Goal: Transaction & Acquisition: Purchase product/service

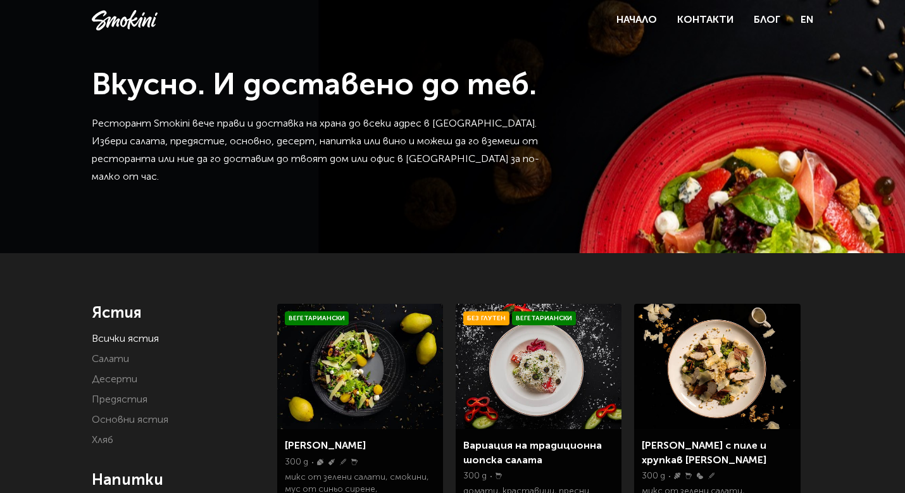
click at [817, 20] on header "Начало Контакти Блог EN BG EN" at bounding box center [452, 20] width 905 height 41
click at [807, 20] on link "EN" at bounding box center [807, 20] width 13 height 18
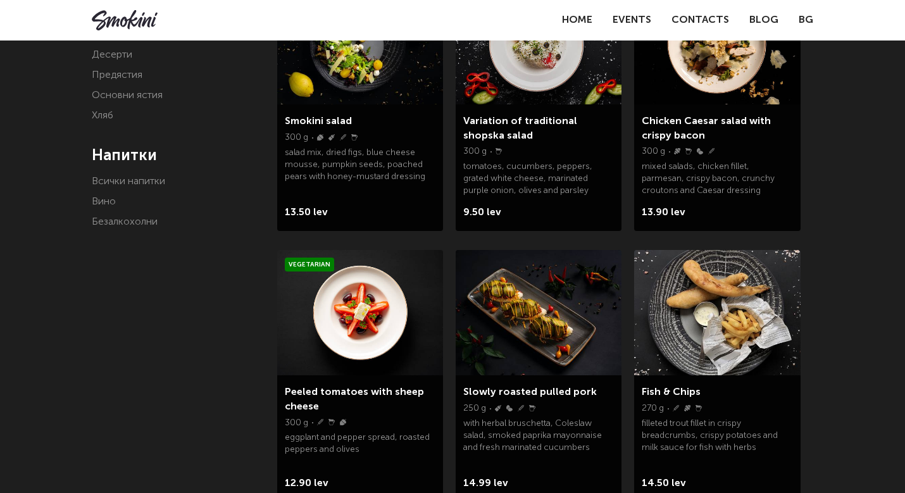
scroll to position [94, 0]
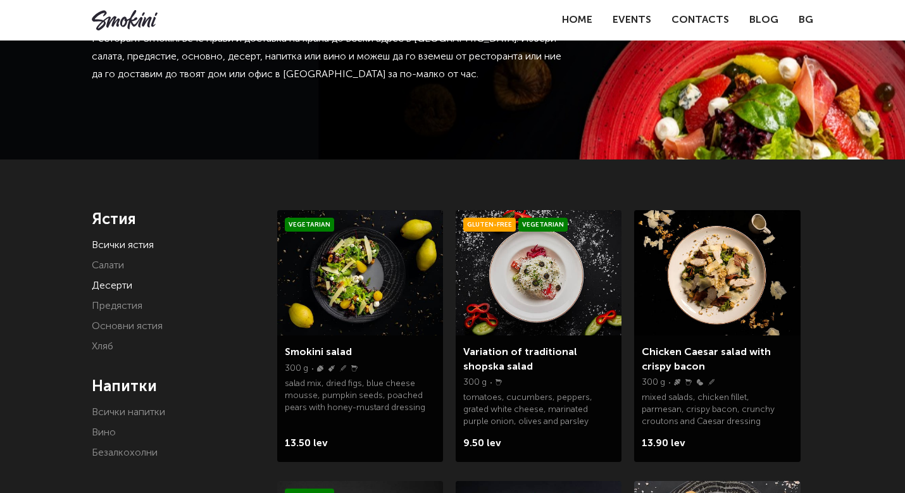
click at [110, 281] on link "Десерти" at bounding box center [112, 286] width 41 height 10
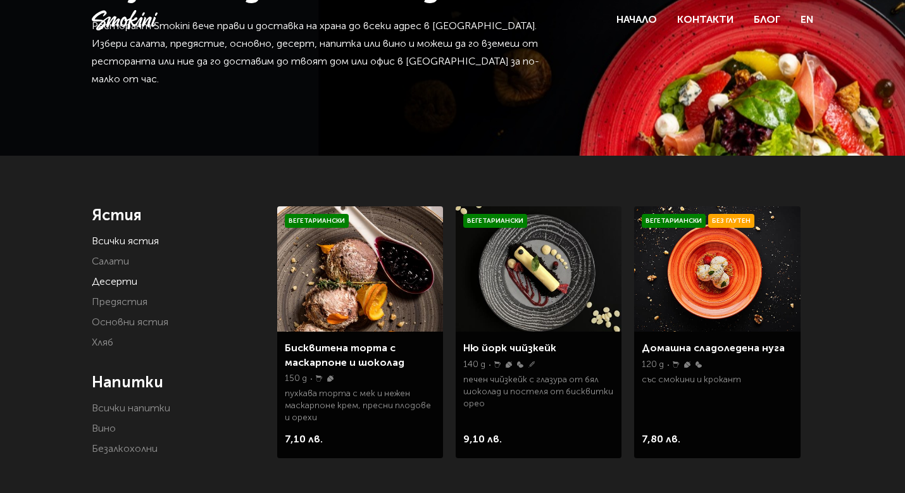
scroll to position [116, 0]
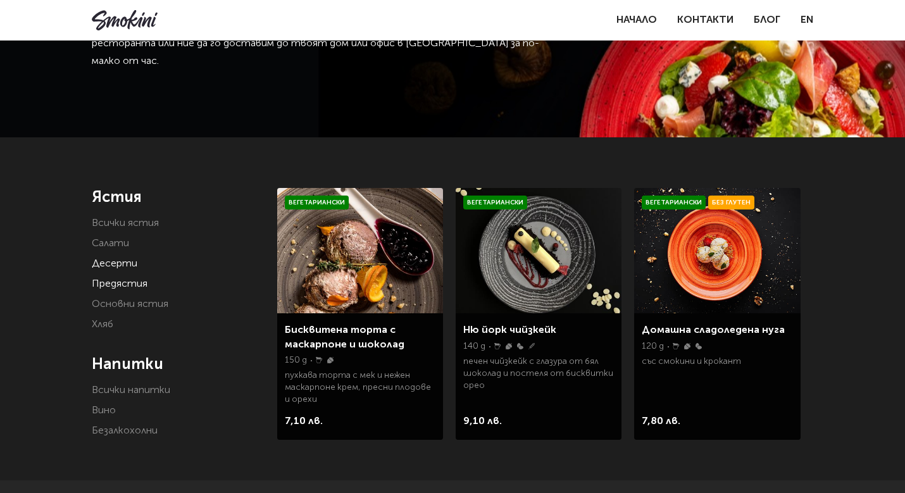
click at [125, 285] on link "Предястия" at bounding box center [120, 284] width 56 height 10
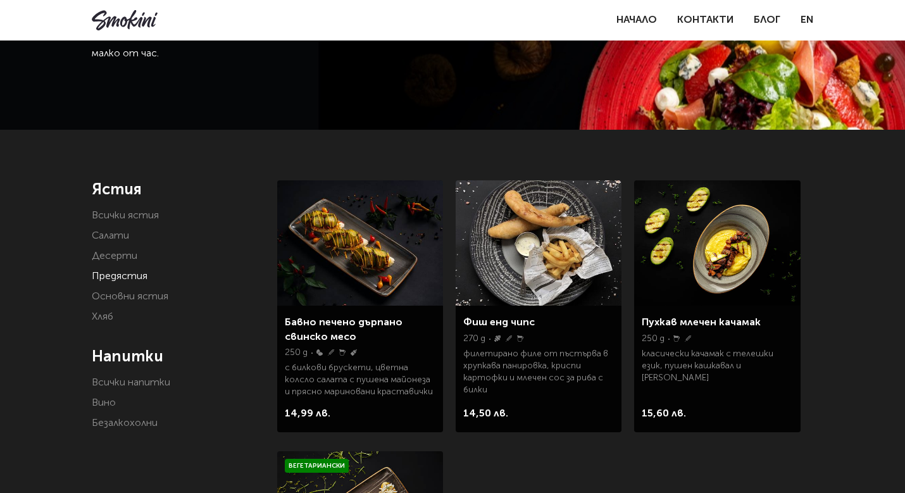
scroll to position [128, 0]
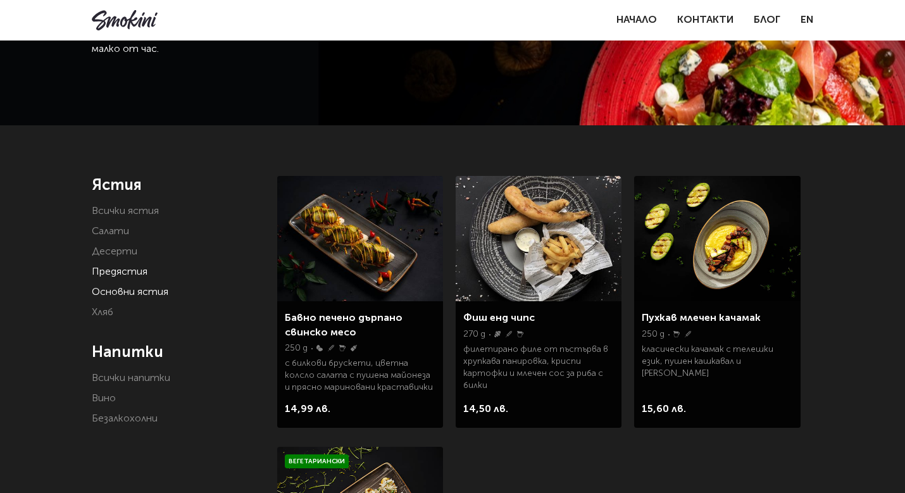
click at [125, 294] on link "Основни ястия" at bounding box center [130, 292] width 77 height 10
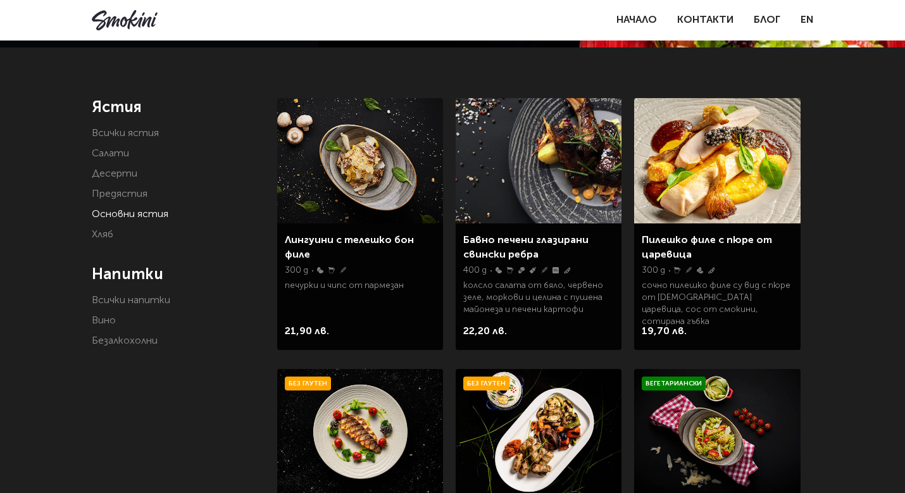
scroll to position [250, 0]
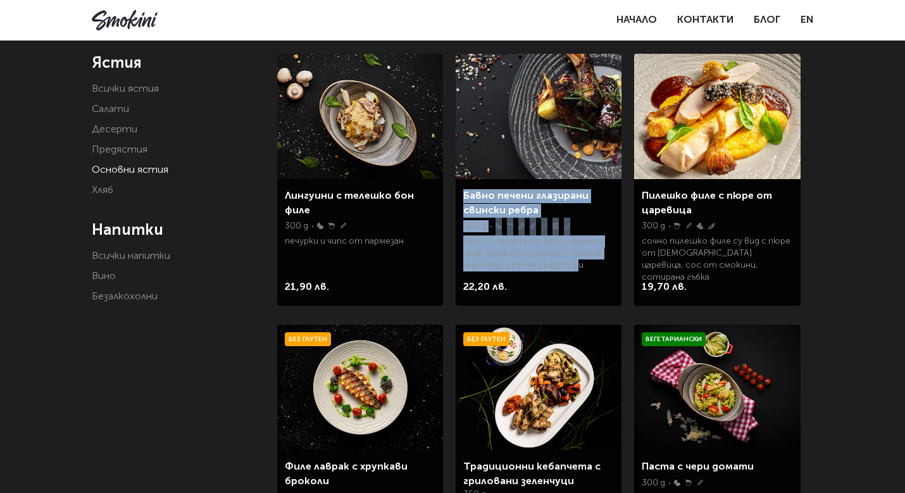
drag, startPoint x: 577, startPoint y: 265, endPoint x: 458, endPoint y: 184, distance: 144.5
click at [458, 184] on div "Бавно печени глазирани свински ребра 400 g яйца мляко целина синап глутен серен…" at bounding box center [539, 242] width 166 height 127
click at [450, 173] on div at bounding box center [450, 173] width 0 height 0
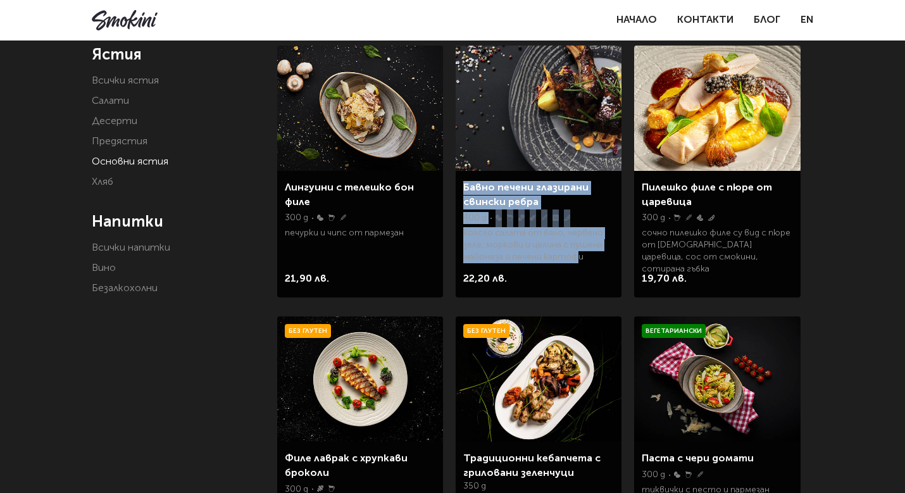
scroll to position [260, 0]
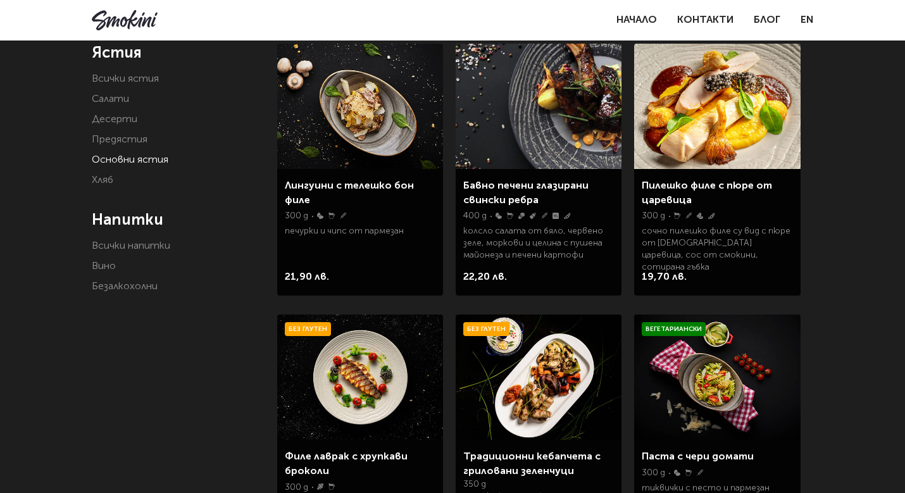
click at [831, 275] on div "Ястия Всички ястия Салати Десерти Предястия Основни ястия Хляб Напитки Всички н…" at bounding box center [452, 425] width 905 height 864
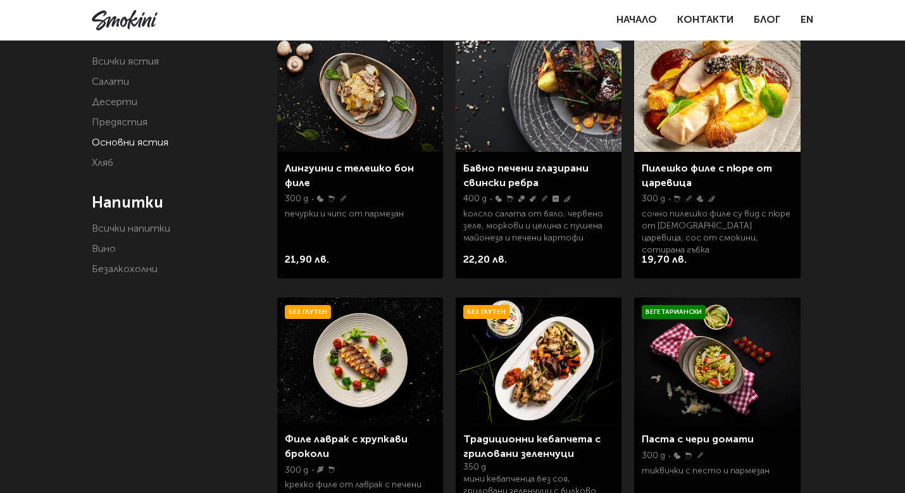
scroll to position [278, 0]
click at [123, 102] on link "Десерти" at bounding box center [115, 102] width 46 height 10
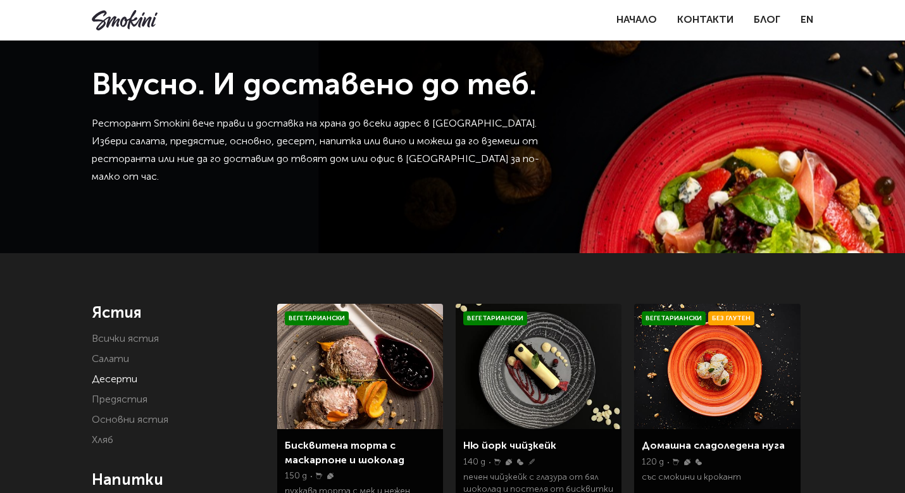
scroll to position [356, 0]
